Goal: Task Accomplishment & Management: Complete application form

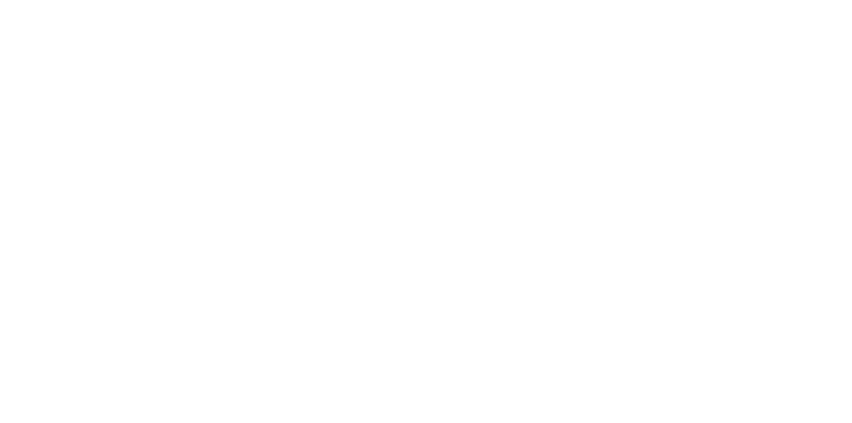
click at [455, 250] on body at bounding box center [426, 211] width 852 height 423
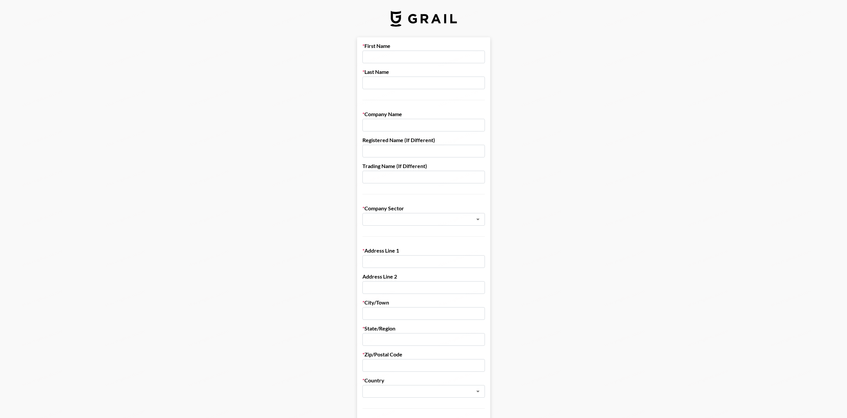
click at [442, 53] on input "text" at bounding box center [423, 57] width 122 height 13
drag, startPoint x: 444, startPoint y: 87, endPoint x: 452, endPoint y: 102, distance: 16.5
click at [444, 87] on input "text" at bounding box center [423, 83] width 122 height 13
drag, startPoint x: 439, startPoint y: 125, endPoint x: 452, endPoint y: 158, distance: 35.5
click at [439, 125] on input "text" at bounding box center [423, 125] width 122 height 13
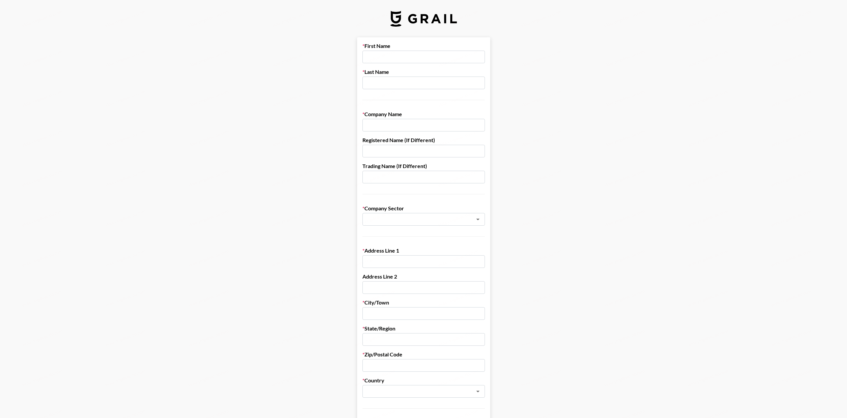
click at [446, 154] on input "text" at bounding box center [423, 151] width 122 height 13
drag, startPoint x: 442, startPoint y: 120, endPoint x: 443, endPoint y: 140, distance: 20.0
click at [442, 120] on input "text" at bounding box center [423, 125] width 122 height 13
drag, startPoint x: 443, startPoint y: 159, endPoint x: 440, endPoint y: 176, distance: 17.6
click at [443, 159] on form "First Name Last Name Company Name Registered Name (If Different) Trading Name (…" at bounding box center [423, 324] width 133 height 574
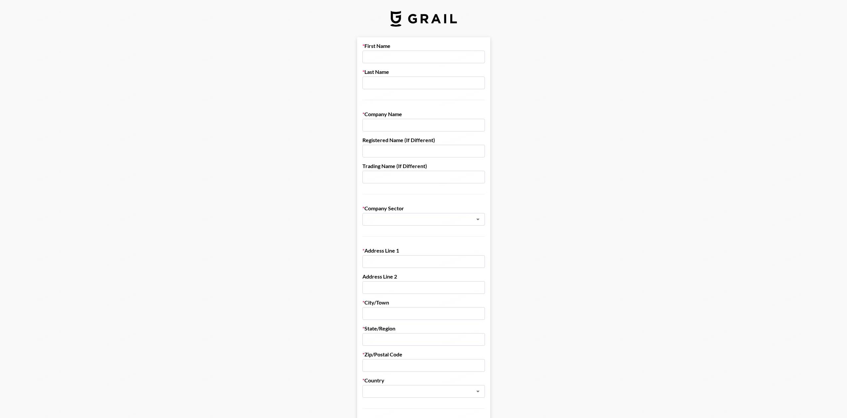
click at [437, 181] on input "text" at bounding box center [423, 177] width 122 height 13
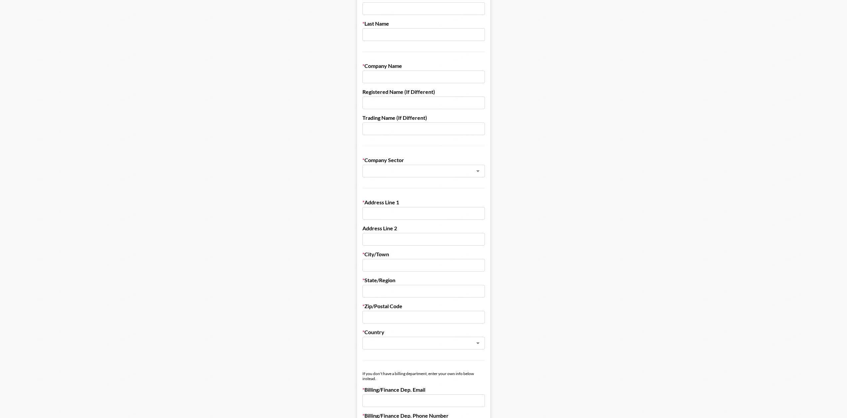
scroll to position [100, 0]
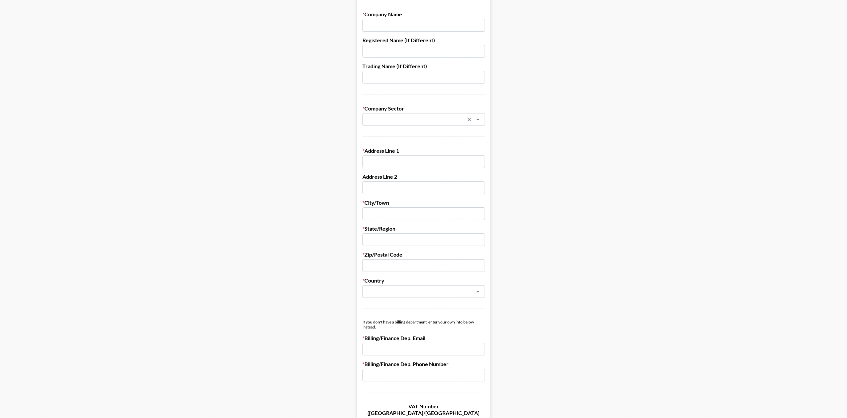
click at [471, 121] on icon "Clear" at bounding box center [469, 119] width 7 height 7
click at [478, 119] on icon "Open" at bounding box center [478, 119] width 8 height 8
click at [478, 119] on icon "Close" at bounding box center [478, 119] width 8 height 8
click at [449, 166] on input "text" at bounding box center [423, 161] width 122 height 13
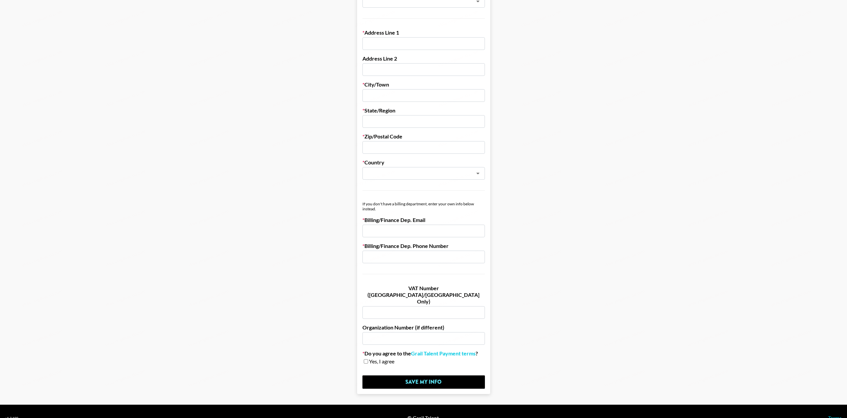
click at [437, 89] on input "text" at bounding box center [423, 95] width 122 height 13
drag, startPoint x: 429, startPoint y: 121, endPoint x: 424, endPoint y: 141, distance: 20.5
click at [429, 121] on input "text" at bounding box center [423, 121] width 122 height 13
drag, startPoint x: 422, startPoint y: 148, endPoint x: 420, endPoint y: 168, distance: 20.4
click at [422, 148] on input "text" at bounding box center [423, 147] width 122 height 13
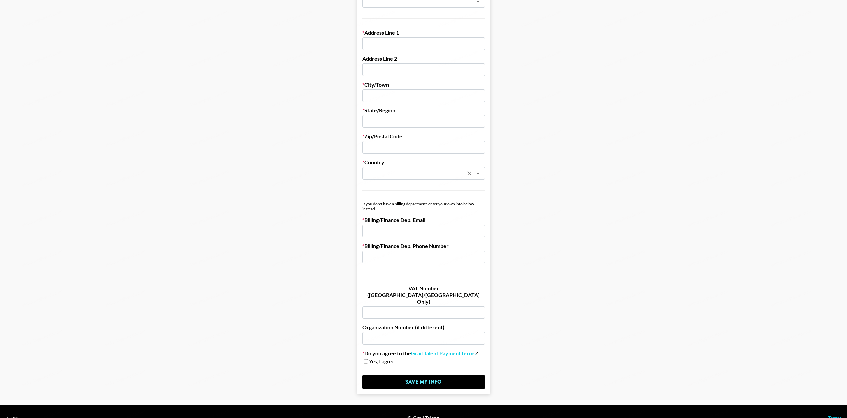
click at [419, 173] on input "text" at bounding box center [414, 174] width 97 height 8
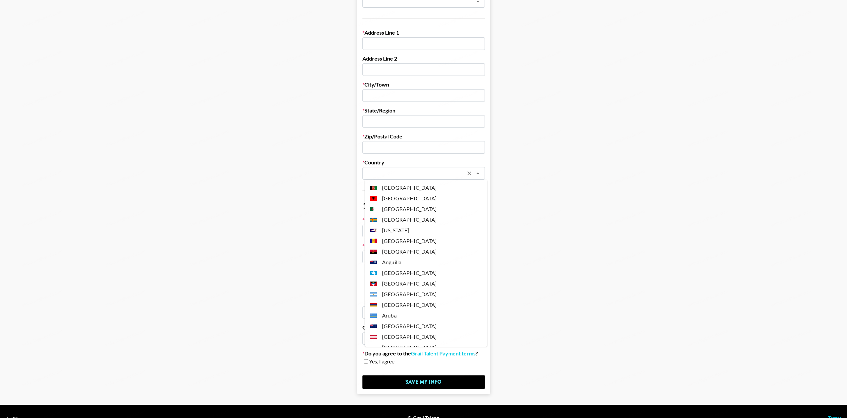
drag, startPoint x: 580, startPoint y: 142, endPoint x: 579, endPoint y: 156, distance: 14.0
click at [580, 142] on main "First Name Last Name Company Name Registered Name (If Different) Trading Name (…" at bounding box center [423, 106] width 836 height 574
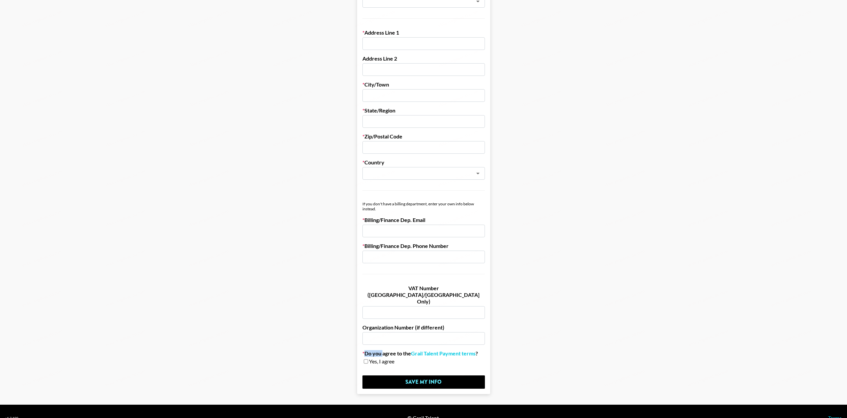
drag, startPoint x: 386, startPoint y: 340, endPoint x: 566, endPoint y: 338, distance: 180.6
click at [566, 339] on main "First Name Last Name Company Name Registered Name (If Different) Trading Name (…" at bounding box center [423, 106] width 836 height 574
click at [585, 284] on main "First Name Last Name Company Name Registered Name (If Different) Trading Name (…" at bounding box center [423, 106] width 836 height 574
click at [459, 350] on link "Grail Talent Payment terms" at bounding box center [443, 353] width 65 height 7
click at [445, 233] on input "email" at bounding box center [423, 231] width 122 height 13
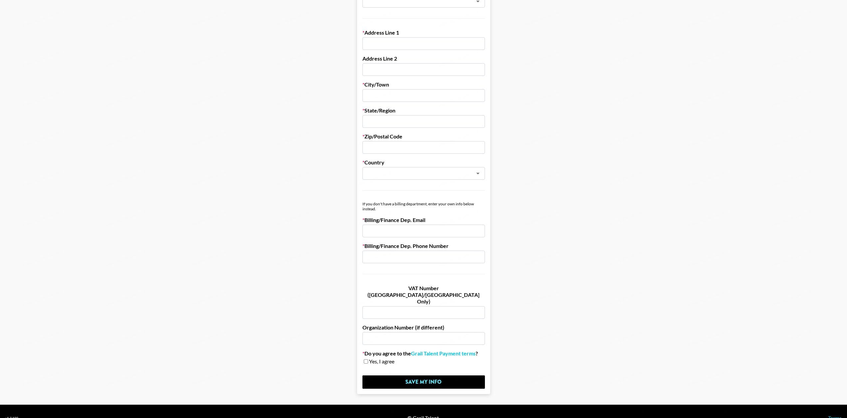
click at [404, 257] on input "text" at bounding box center [423, 256] width 122 height 13
click at [409, 231] on input "email" at bounding box center [423, 231] width 122 height 13
drag, startPoint x: 382, startPoint y: 207, endPoint x: 331, endPoint y: 204, distance: 50.7
click at [331, 204] on main "First Name Last Name Company Name Registered Name (If Different) Trading Name (…" at bounding box center [423, 106] width 836 height 574
click at [403, 205] on div "If you don't have a billing department, enter your own info below instead." at bounding box center [423, 206] width 122 height 10
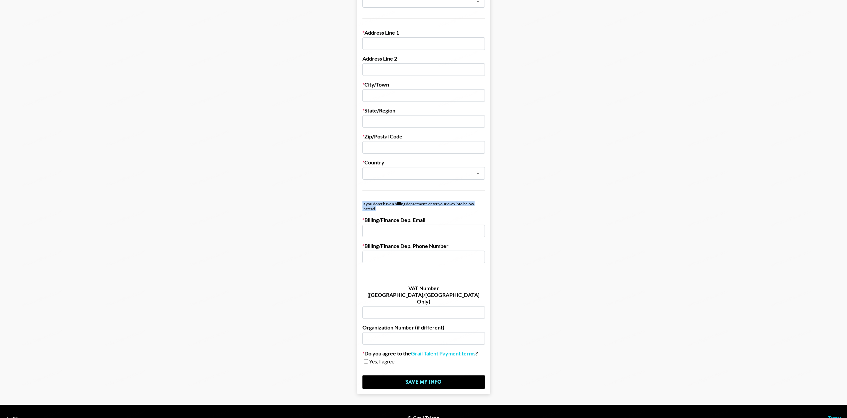
click at [397, 208] on div "If you don't have a billing department, enter your own info below instead." at bounding box center [423, 206] width 122 height 10
drag, startPoint x: 379, startPoint y: 207, endPoint x: 362, endPoint y: 204, distance: 16.9
click at [339, 202] on main "First Name Last Name Company Name Registered Name (If Different) Trading Name (…" at bounding box center [423, 106] width 836 height 574
click at [396, 208] on div "If you don't have a billing department, enter your own info below instead." at bounding box center [423, 206] width 122 height 10
drag, startPoint x: 409, startPoint y: 202, endPoint x: 532, endPoint y: 217, distance: 123.0
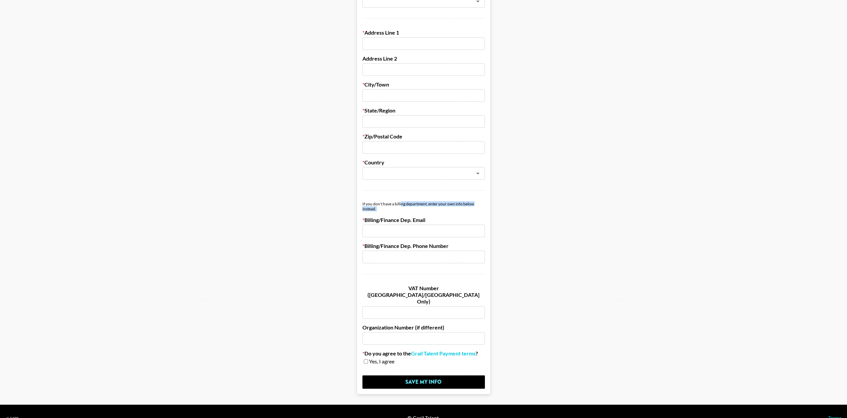
click at [532, 217] on main "First Name Last Name Company Name Registered Name (If Different) Trading Name (…" at bounding box center [423, 106] width 836 height 574
click at [459, 209] on div "If you don't have a billing department, enter your own info below instead." at bounding box center [423, 206] width 122 height 10
drag, startPoint x: 380, startPoint y: 211, endPoint x: 359, endPoint y: 207, distance: 21.2
click at [332, 202] on main "First Name Last Name Company Name Registered Name (If Different) Trading Name (…" at bounding box center [423, 106] width 836 height 574
click at [425, 215] on form "First Name Last Name Company Name Registered Name (If Different) Trading Name (…" at bounding box center [423, 106] width 133 height 574
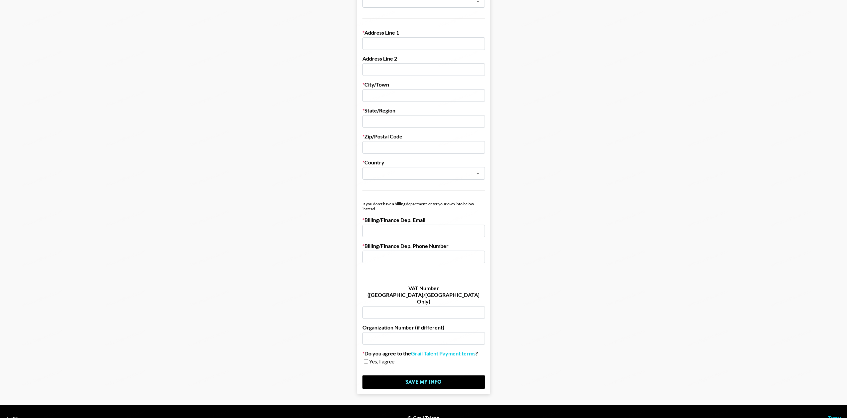
drag, startPoint x: 438, startPoint y: 219, endPoint x: 445, endPoint y: 220, distance: 6.5
click at [445, 220] on label "Billing/Finance Dep. Email" at bounding box center [423, 220] width 122 height 7
click at [428, 220] on label "Billing/Finance Dep. Email" at bounding box center [423, 220] width 122 height 7
click at [571, 258] on main "First Name Last Name Company Name Registered Name (If Different) Trading Name (…" at bounding box center [423, 106] width 836 height 574
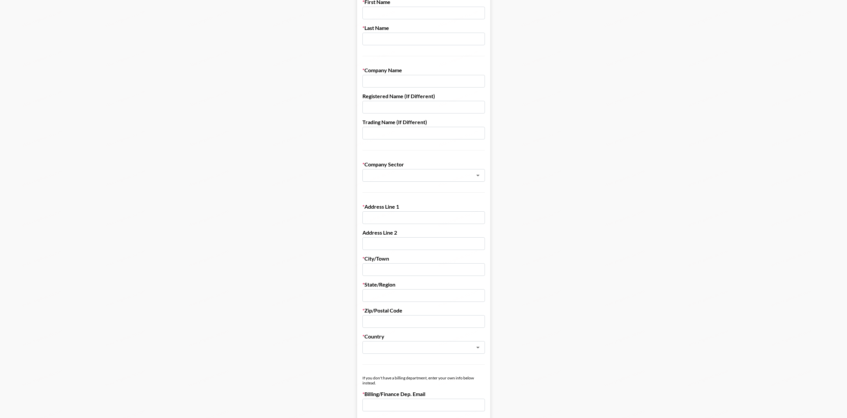
scroll to position [0, 0]
